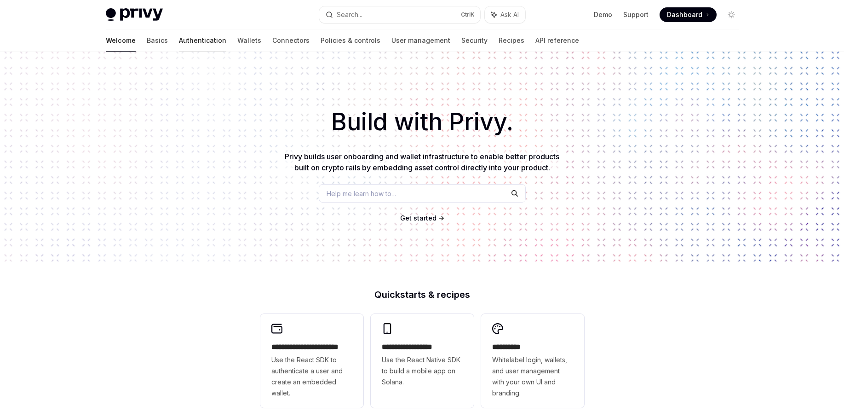
click at [179, 40] on link "Authentication" at bounding box center [202, 40] width 47 height 22
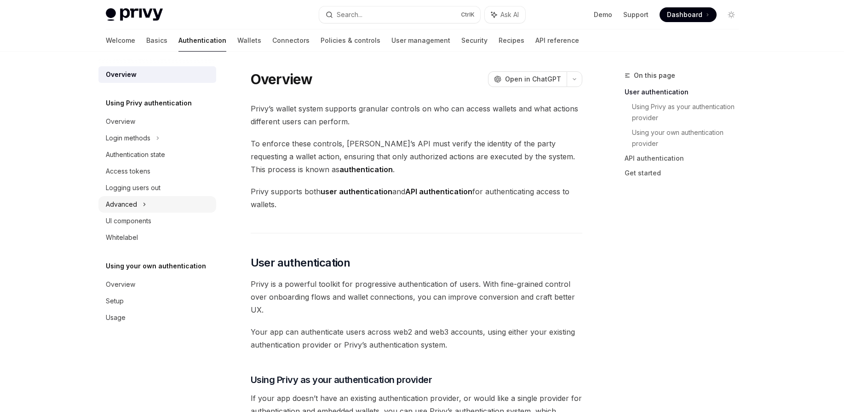
click at [139, 203] on div "Advanced" at bounding box center [157, 204] width 118 height 17
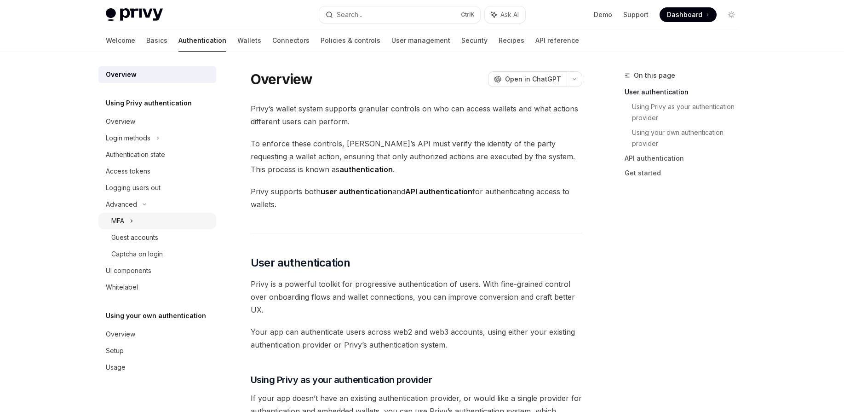
click at [131, 222] on icon at bounding box center [132, 220] width 4 height 11
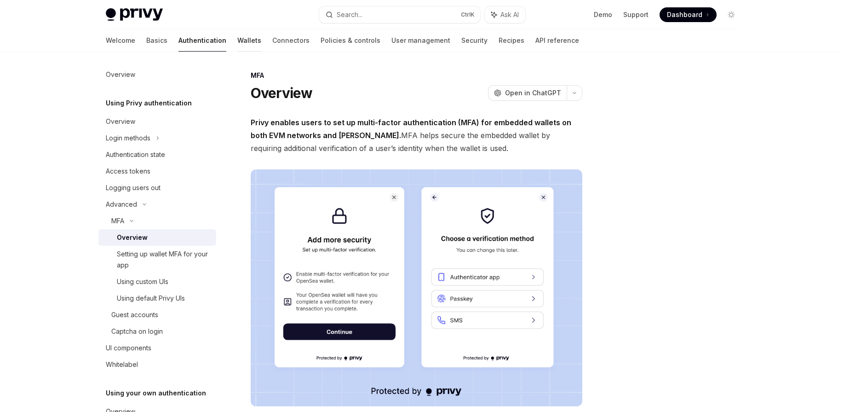
click at [237, 45] on link "Wallets" at bounding box center [249, 40] width 24 height 22
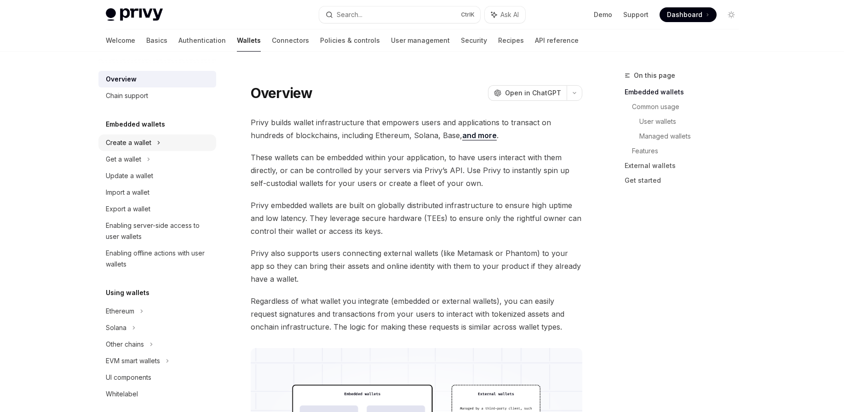
click at [133, 149] on div "Create a wallet" at bounding box center [157, 142] width 118 height 17
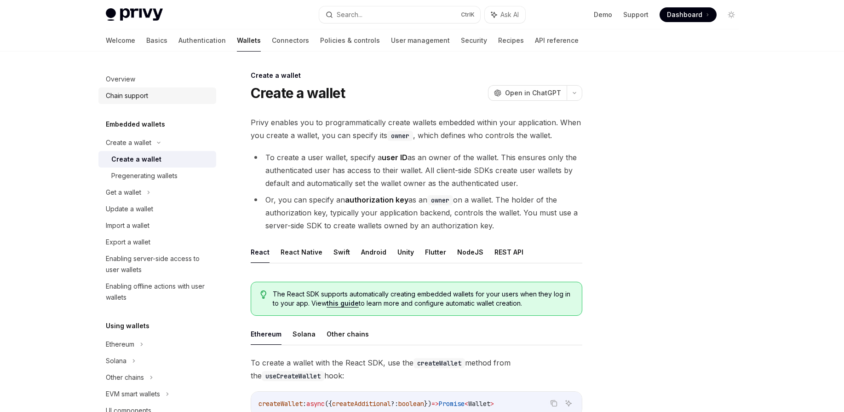
click at [125, 98] on div "Chain support" at bounding box center [127, 95] width 42 height 11
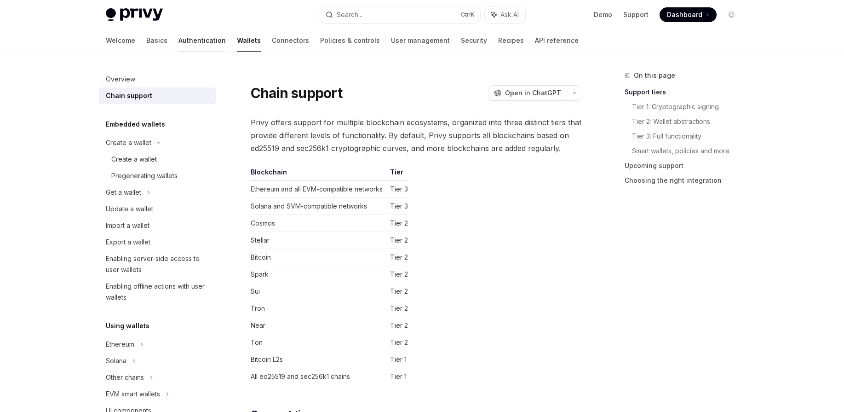
click at [179, 38] on link "Authentication" at bounding box center [202, 40] width 47 height 22
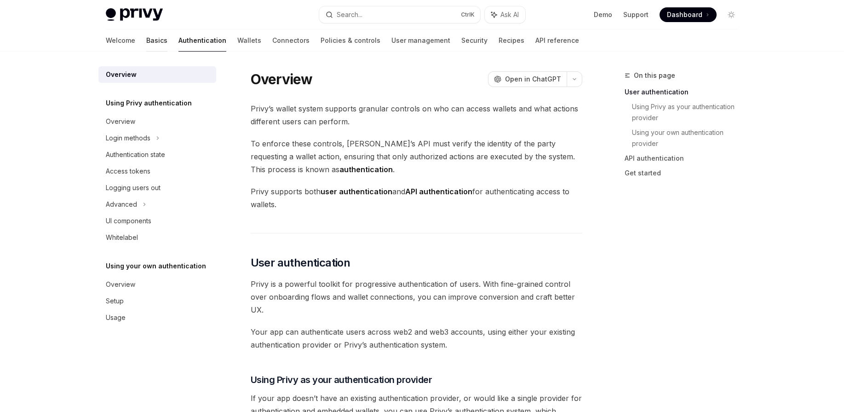
click at [146, 40] on link "Basics" at bounding box center [156, 40] width 21 height 22
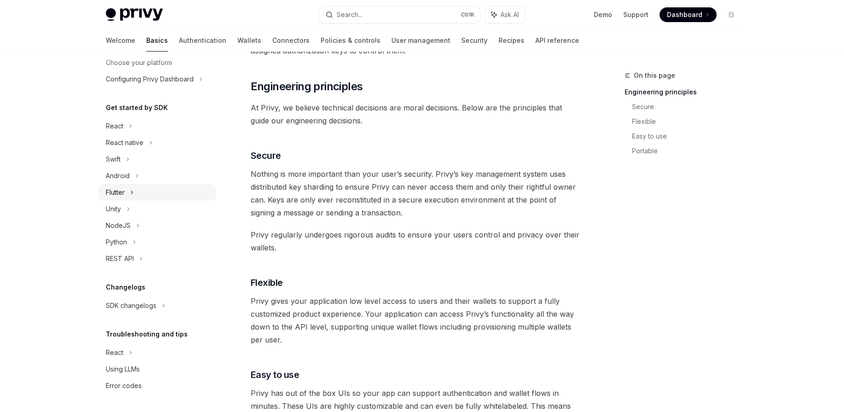
scroll to position [61, 0]
click at [142, 260] on icon at bounding box center [141, 258] width 4 height 11
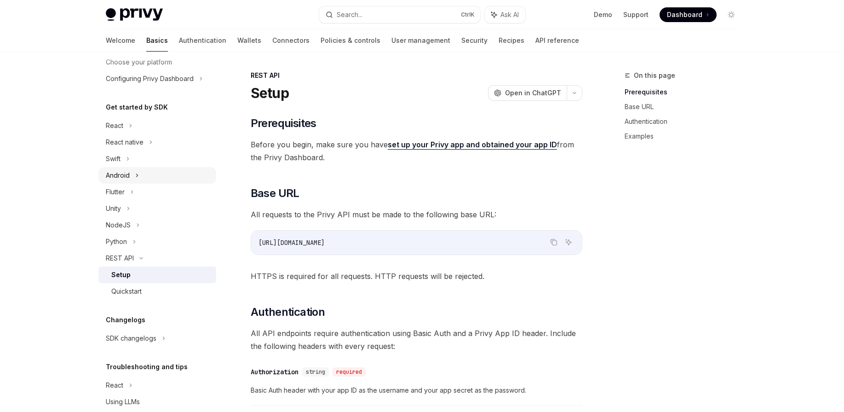
click at [135, 178] on icon at bounding box center [137, 175] width 4 height 11
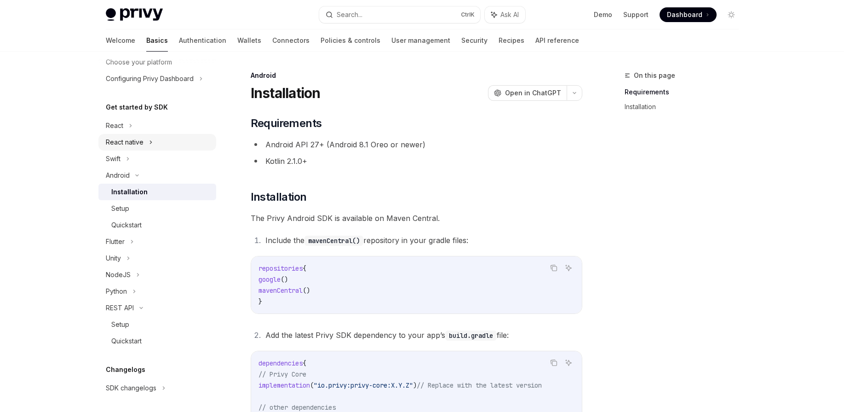
click at [149, 145] on icon at bounding box center [151, 142] width 4 height 11
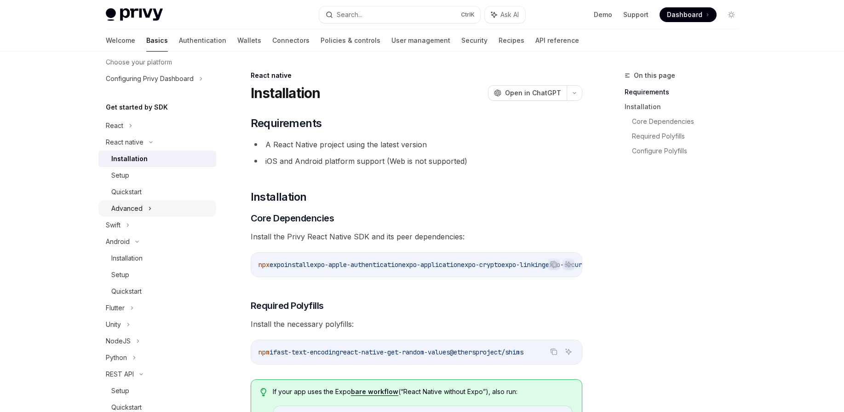
click at [149, 207] on icon at bounding box center [149, 208] width 1 height 3
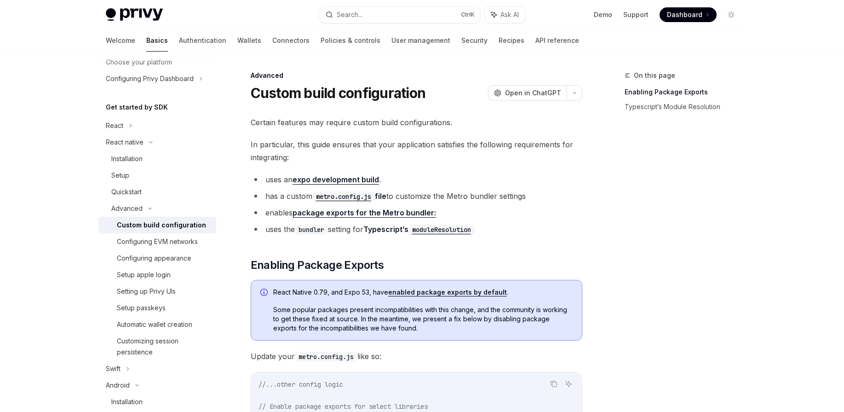
click at [154, 17] on img at bounding box center [134, 14] width 57 height 13
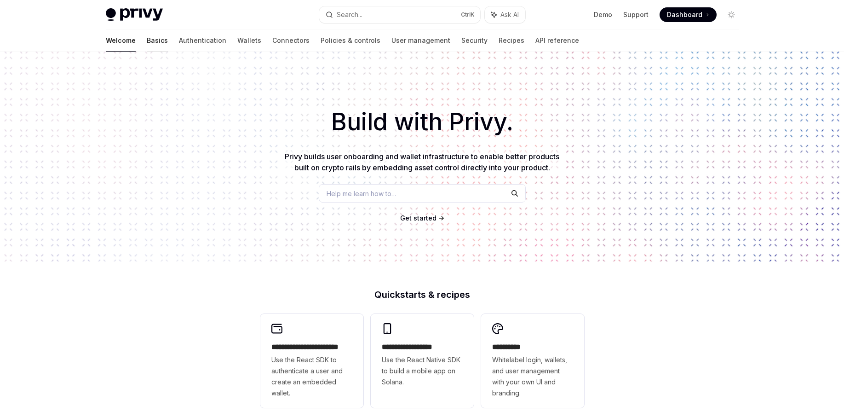
click at [147, 40] on link "Basics" at bounding box center [157, 40] width 21 height 22
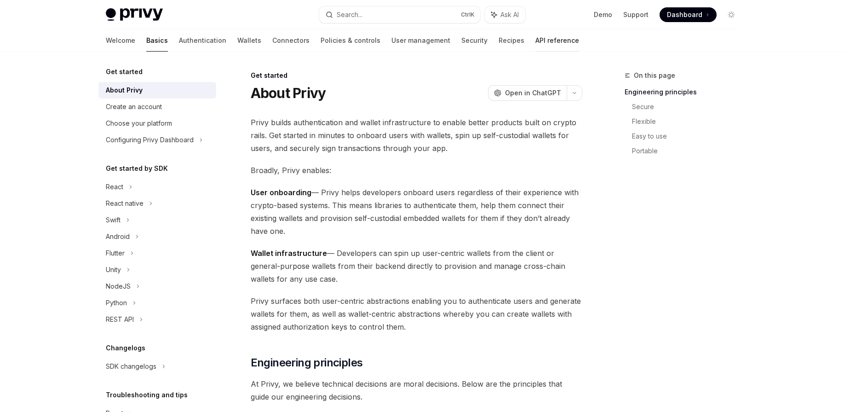
click at [536, 42] on link "API reference" at bounding box center [558, 40] width 44 height 22
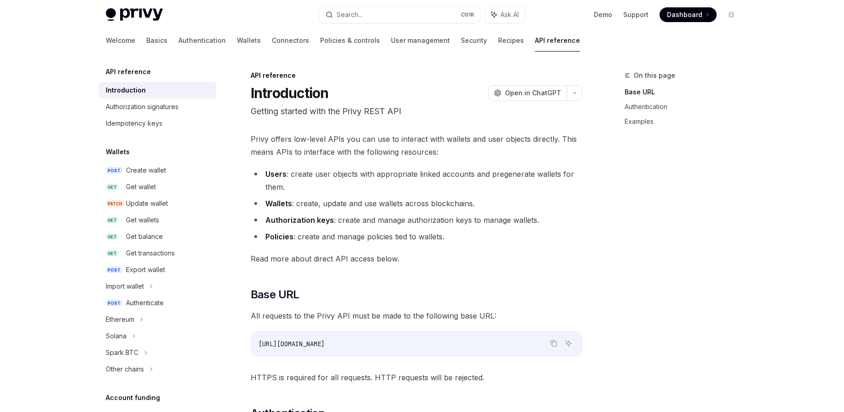
click at [113, 14] on img at bounding box center [134, 14] width 57 height 13
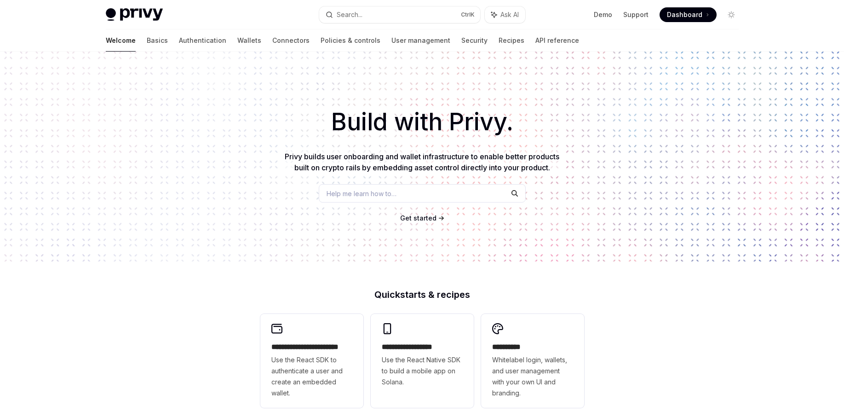
type textarea "*"
click at [732, 15] on icon "Toggle dark mode" at bounding box center [731, 14] width 7 height 7
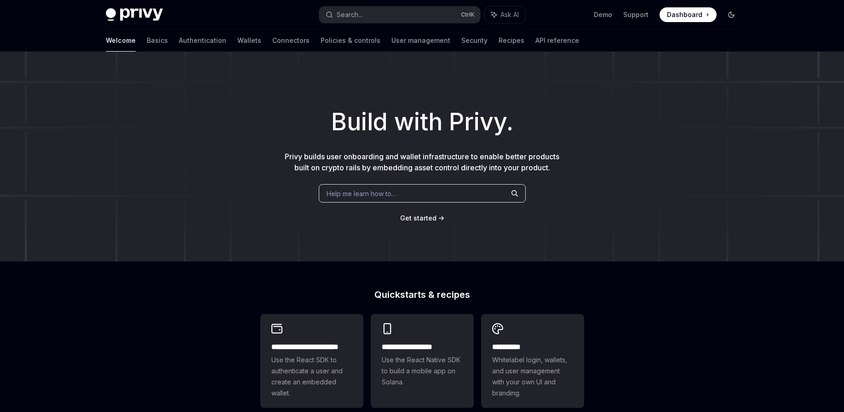
click at [732, 15] on icon "Toggle dark mode" at bounding box center [732, 15] width 6 height 6
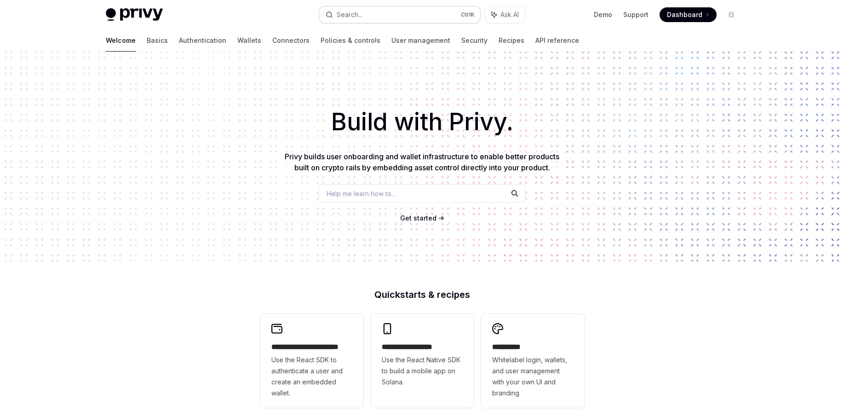
drag, startPoint x: 351, startPoint y: 21, endPoint x: 348, endPoint y: 17, distance: 4.9
click at [348, 17] on button "Search... Ctrl K" at bounding box center [399, 14] width 161 height 17
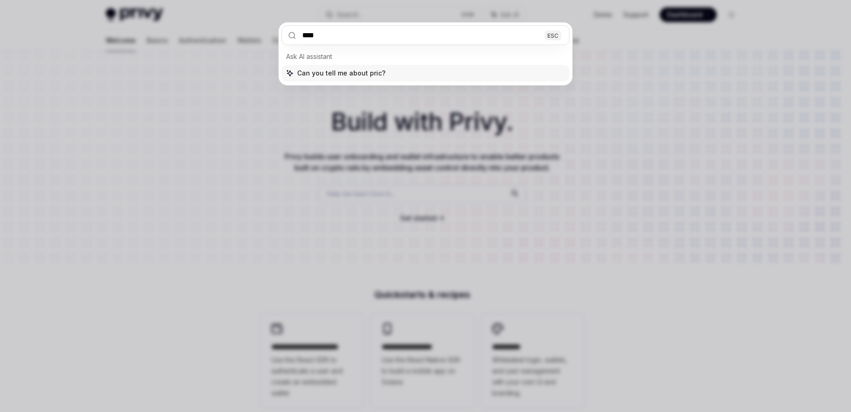
type input "*****"
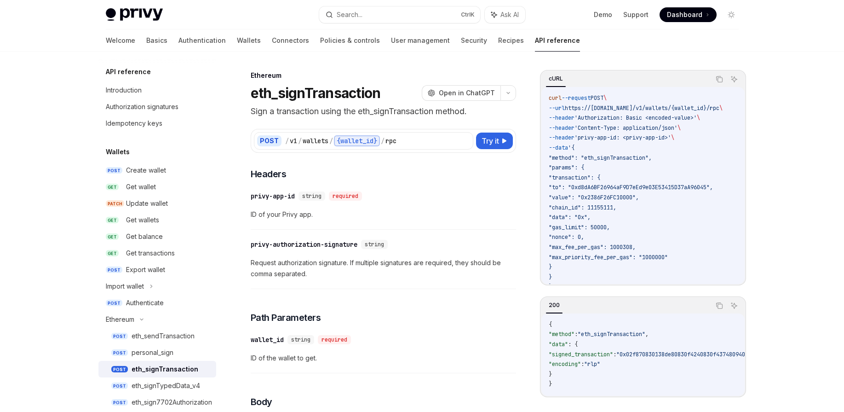
scroll to position [333, 0]
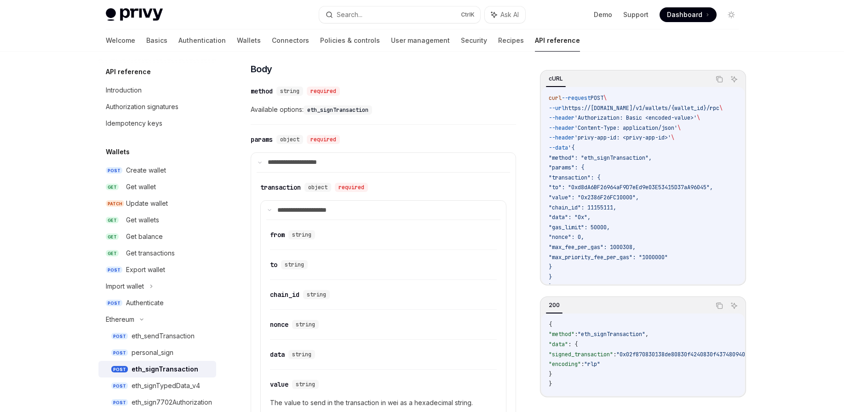
click at [124, 19] on img at bounding box center [134, 14] width 57 height 13
type textarea "*"
